Goal: Use online tool/utility: Utilize a website feature to perform a specific function

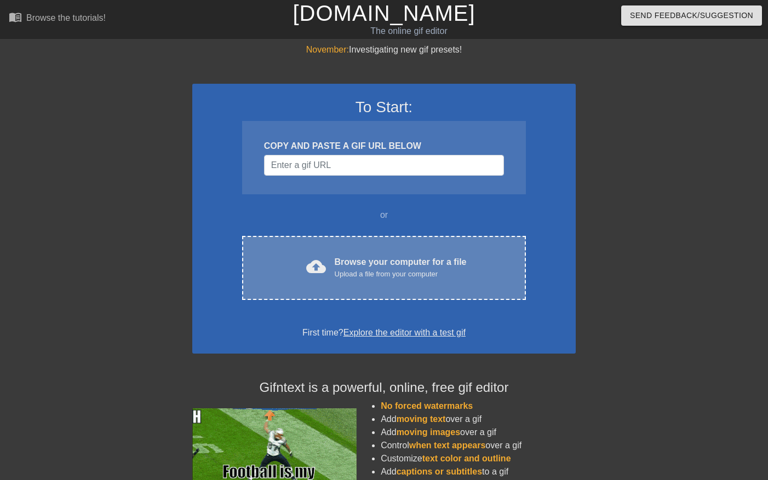
click at [446, 274] on div "Upload a file from your computer" at bounding box center [401, 274] width 132 height 11
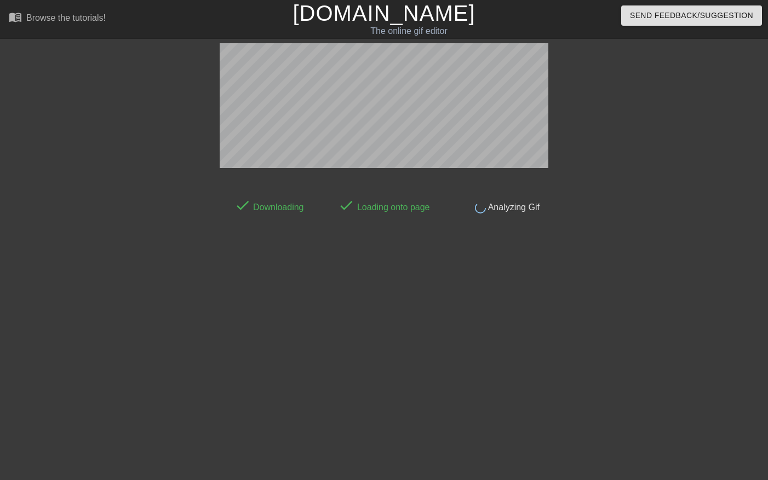
scroll to position [8, 0]
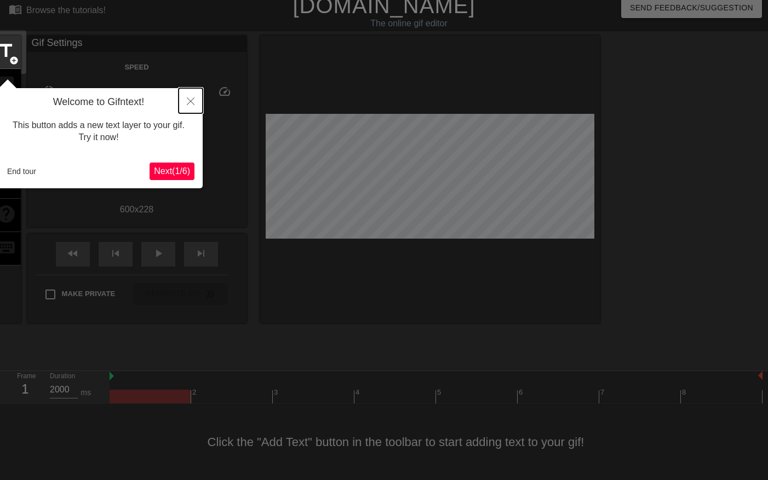
click at [192, 98] on icon "Close" at bounding box center [191, 102] width 8 height 8
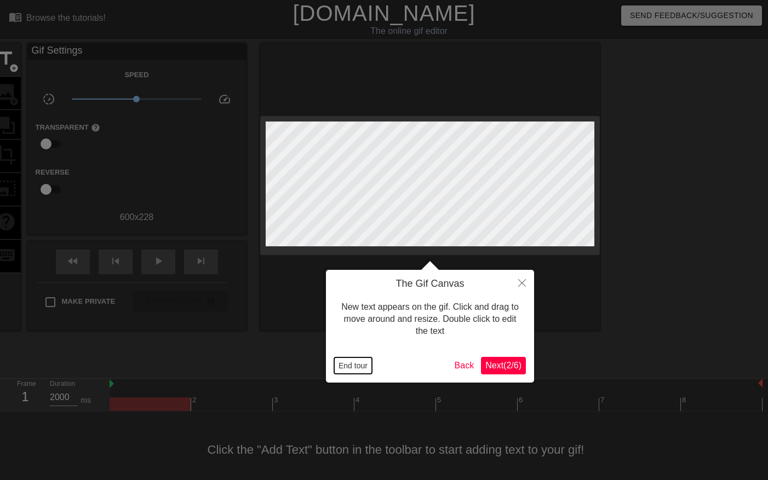
click at [362, 369] on button "End tour" at bounding box center [353, 366] width 38 height 16
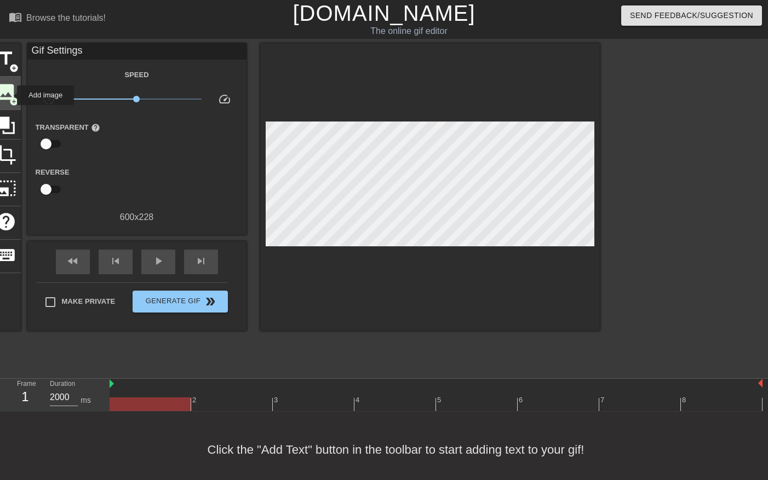
click at [10, 95] on span "image" at bounding box center [6, 92] width 21 height 21
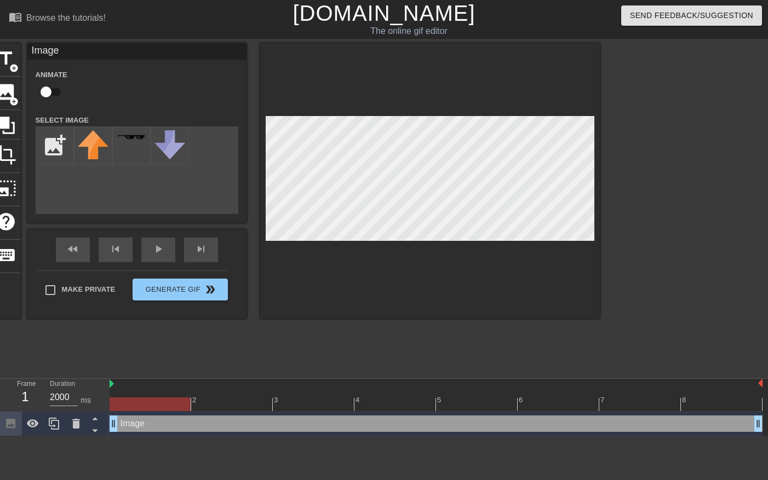
type input "C:\fakepath\[DATE]_FHNW_HGK_Outdoor_Pati Grabowicz_LOWRES-61.jpg"
click at [126, 146] on img at bounding box center [131, 144] width 31 height 29
click at [90, 147] on img at bounding box center [93, 150] width 31 height 41
click at [228, 269] on div "title add_circle image add_circle crop photo_size_select_large help keyboard Im…" at bounding box center [295, 181] width 609 height 276
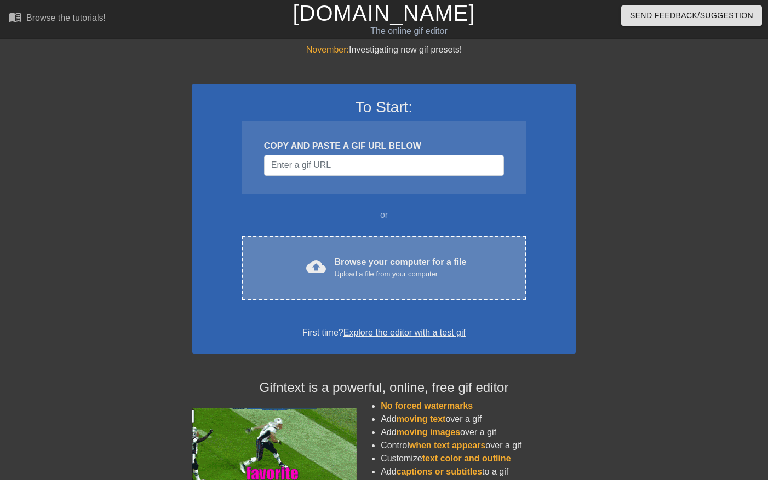
click at [375, 287] on div "cloud_upload Browse your computer for a file Upload a file from your computer C…" at bounding box center [384, 268] width 284 height 64
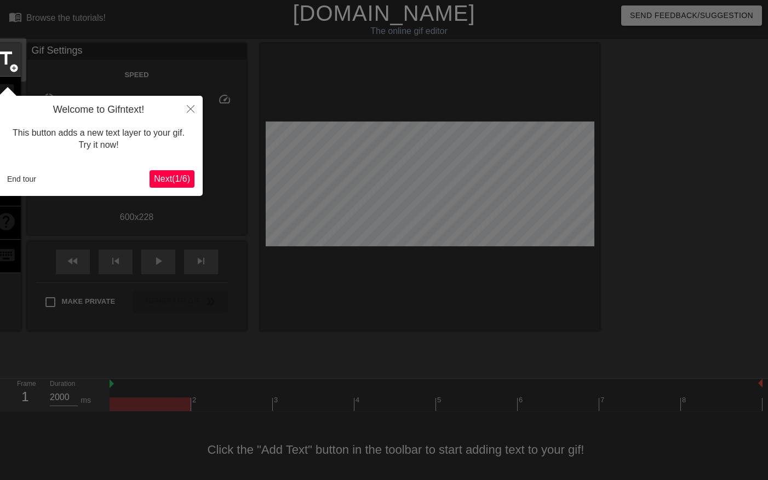
scroll to position [8, 0]
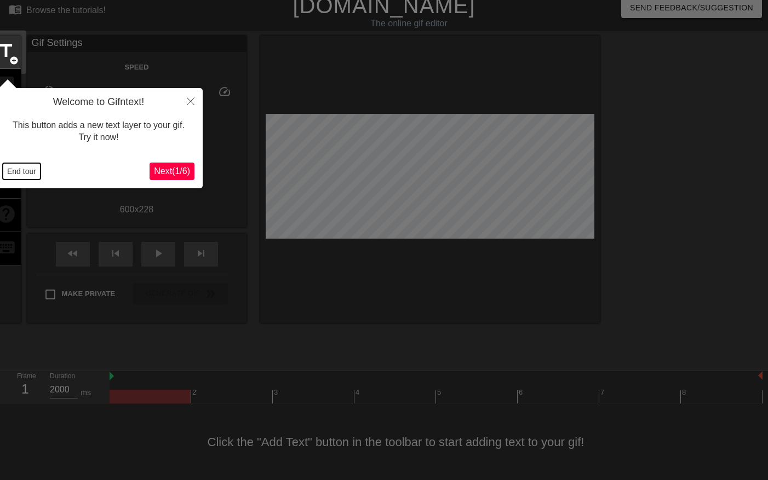
click at [28, 173] on button "End tour" at bounding box center [22, 171] width 38 height 16
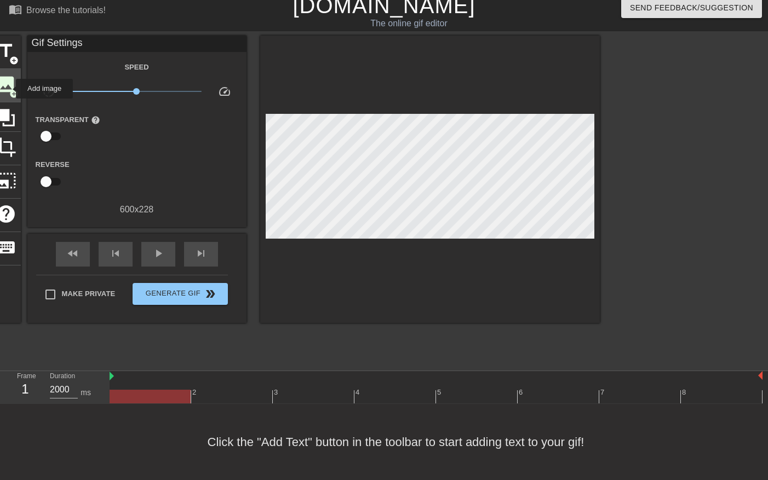
click at [9, 89] on span "add_circle" at bounding box center [13, 93] width 9 height 9
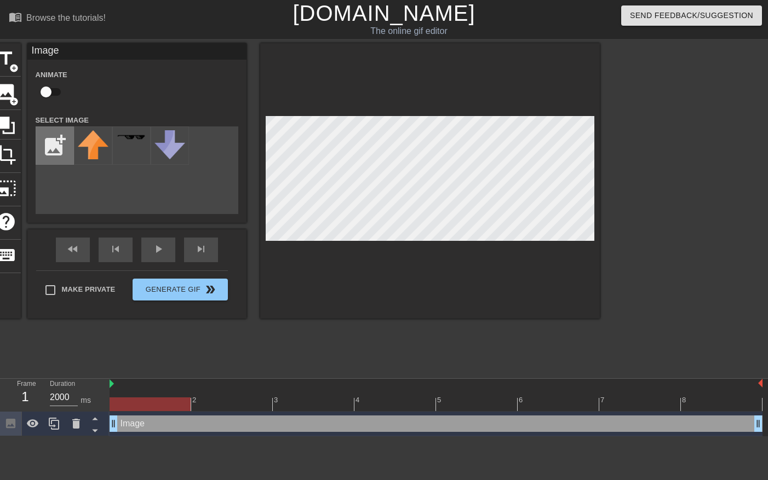
click at [60, 144] on input "file" at bounding box center [54, 145] width 37 height 37
type input "C:\fakepath\[DATE]_FHNW_HGK_Outdoor_Pati Grabowicz_LOWRES-61.jpg"
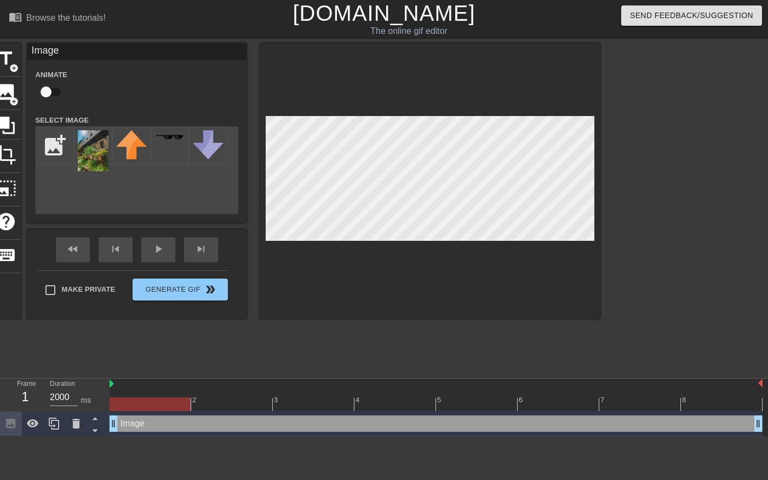
click at [601, 325] on div "title add_circle image add_circle crop photo_size_select_large help keyboard Im…" at bounding box center [384, 207] width 768 height 329
click at [97, 158] on img at bounding box center [93, 150] width 31 height 41
click at [96, 157] on img at bounding box center [93, 150] width 31 height 41
click at [135, 148] on img at bounding box center [131, 144] width 31 height 29
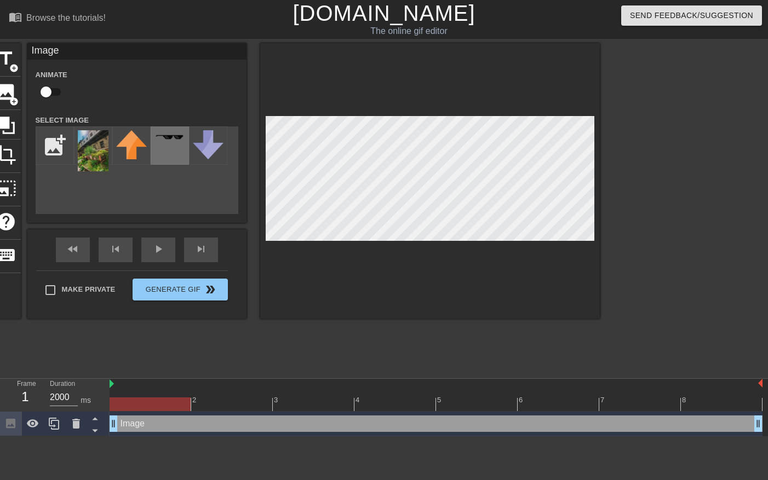
click at [163, 133] on div at bounding box center [170, 146] width 38 height 38
click at [135, 146] on img at bounding box center [131, 144] width 31 height 29
click at [100, 149] on img at bounding box center [93, 150] width 31 height 41
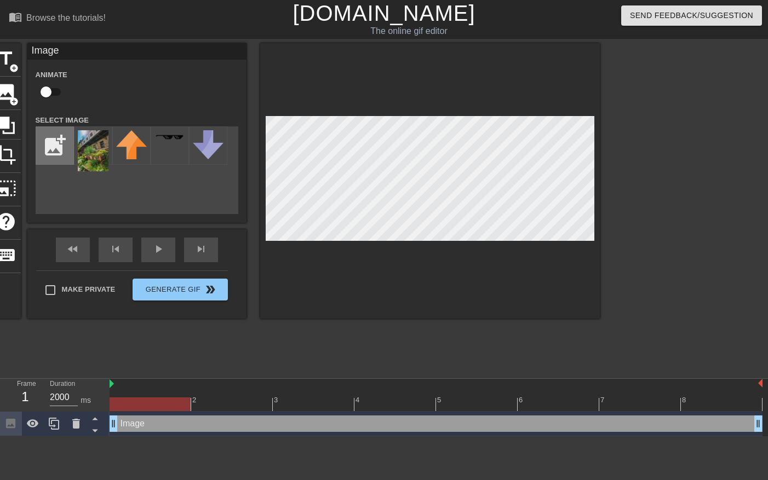
click at [56, 145] on input "file" at bounding box center [54, 145] width 37 height 37
click at [83, 165] on img at bounding box center [93, 150] width 31 height 41
click at [84, 164] on img at bounding box center [93, 150] width 31 height 41
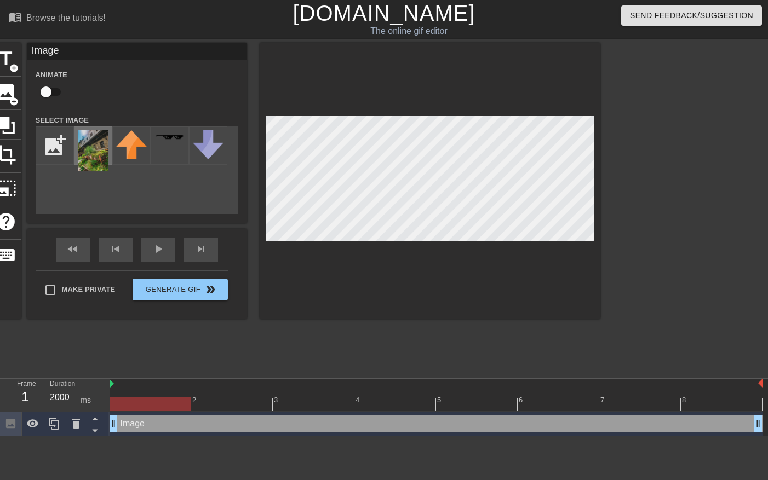
click at [84, 164] on img at bounding box center [93, 150] width 31 height 41
click at [103, 168] on img at bounding box center [93, 150] width 31 height 41
click at [130, 141] on img at bounding box center [131, 144] width 31 height 29
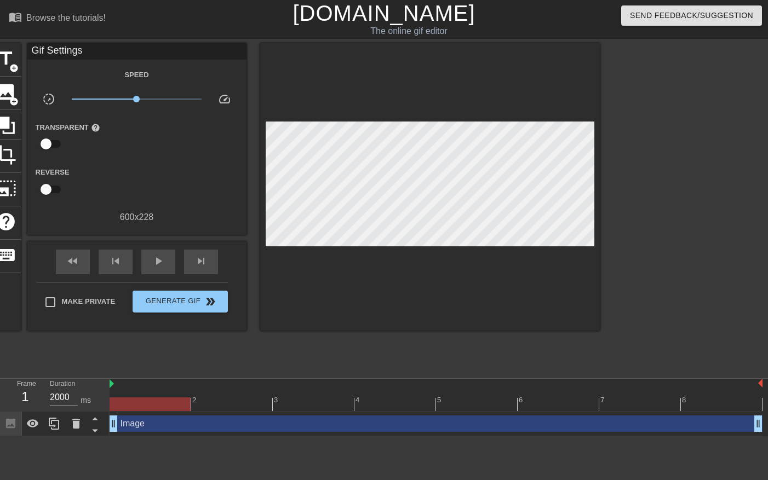
click at [569, 124] on div at bounding box center [430, 187] width 340 height 288
click at [10, 92] on span "image" at bounding box center [6, 92] width 21 height 21
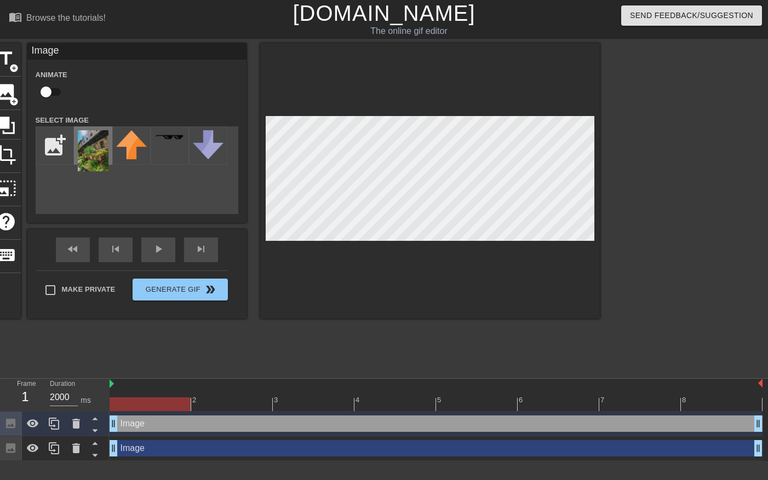
click at [88, 138] on img at bounding box center [93, 150] width 31 height 41
click at [593, 242] on div at bounding box center [430, 181] width 340 height 276
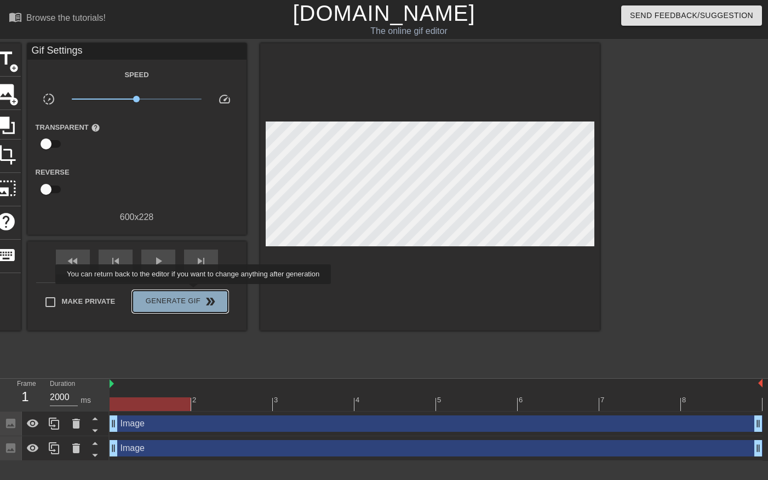
click at [200, 292] on button "Generate Gif double_arrow" at bounding box center [180, 302] width 95 height 22
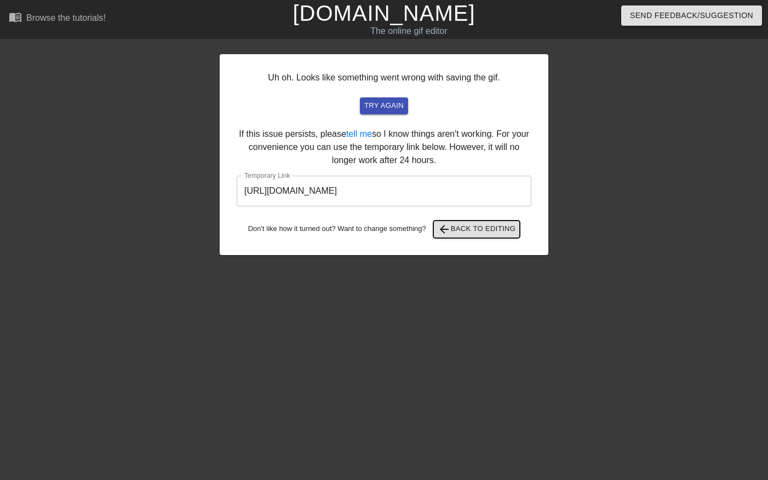
click at [457, 233] on span "arrow_back Back to Editing" at bounding box center [477, 229] width 78 height 13
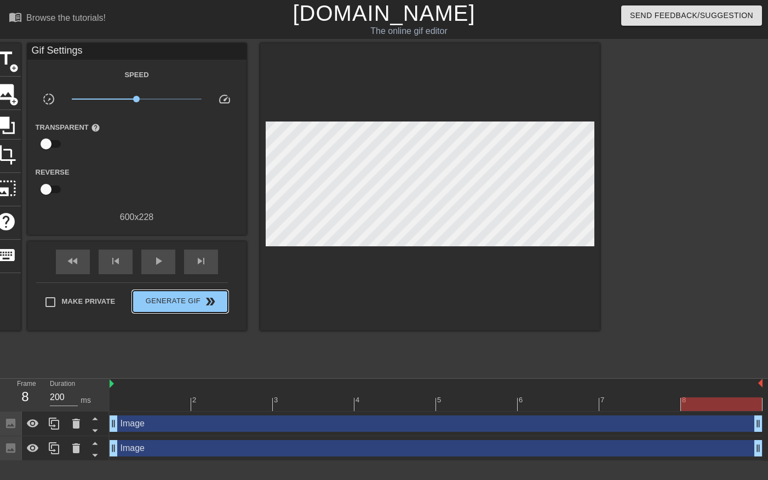
click at [177, 284] on div "Make Private Generate Gif double_arrow" at bounding box center [132, 304] width 192 height 43
click at [177, 302] on span "Generate Gif double_arrow" at bounding box center [180, 301] width 86 height 13
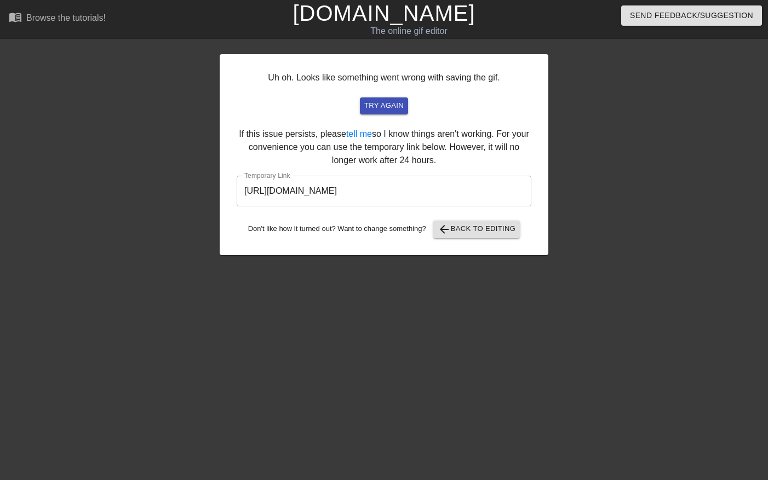
click at [356, 191] on input "[URL][DOMAIN_NAME]" at bounding box center [384, 191] width 295 height 31
